Goal: Navigation & Orientation: Find specific page/section

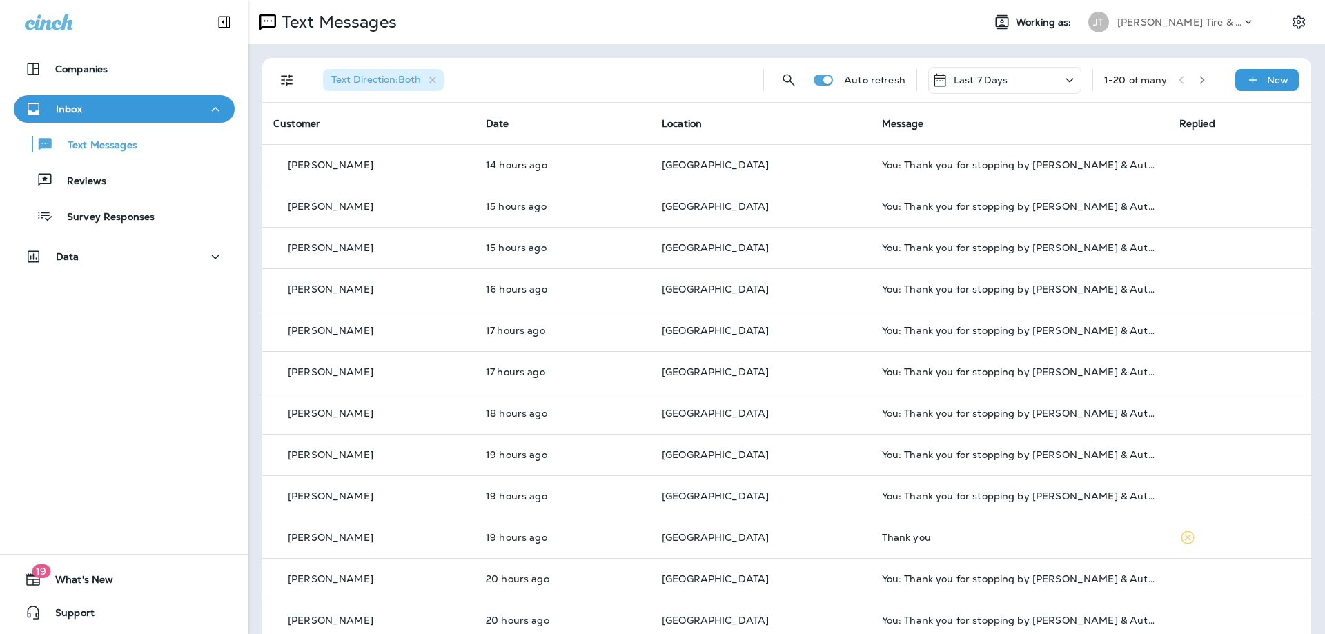
click at [171, 485] on div "Companies Inbox Text Messages Reviews Survey Responses Data 19 What's New Suppo…" at bounding box center [124, 317] width 248 height 634
click at [123, 430] on div "Companies Inbox Text Messages Reviews Survey Responses Data 19 What's New Suppo…" at bounding box center [124, 317] width 248 height 634
click at [96, 183] on p "Reviews" at bounding box center [79, 181] width 53 height 13
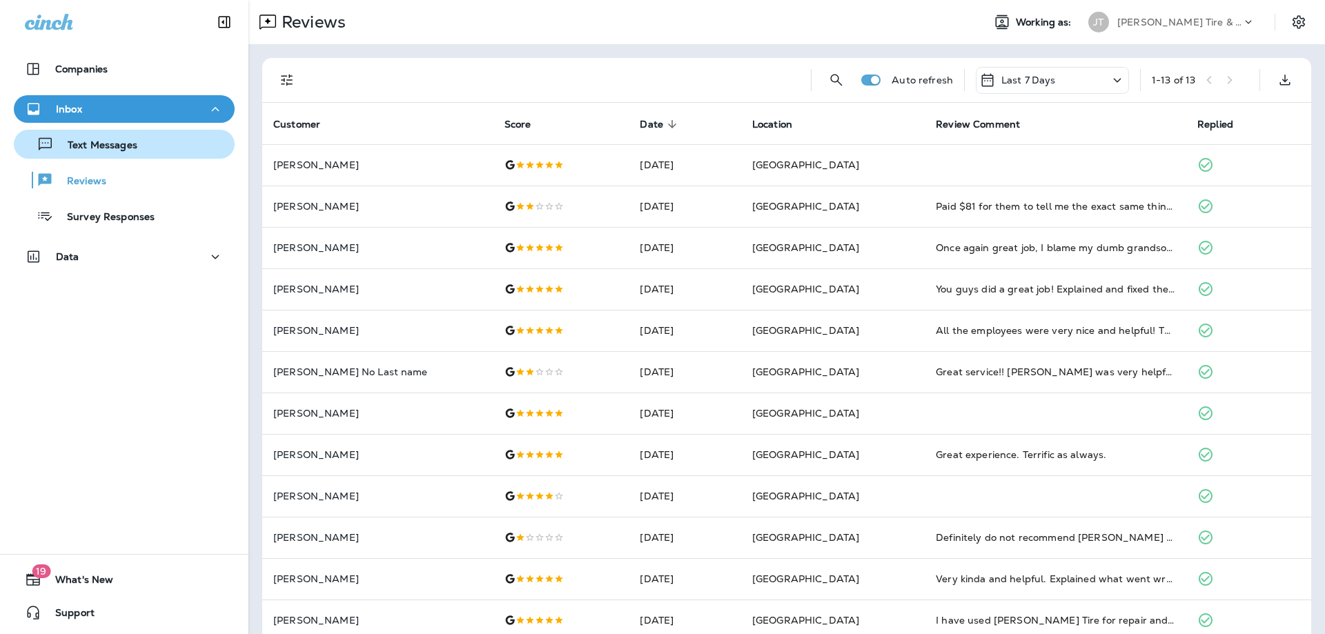
click at [99, 144] on p "Text Messages" at bounding box center [95, 145] width 83 height 13
